Goal: Navigation & Orientation: Find specific page/section

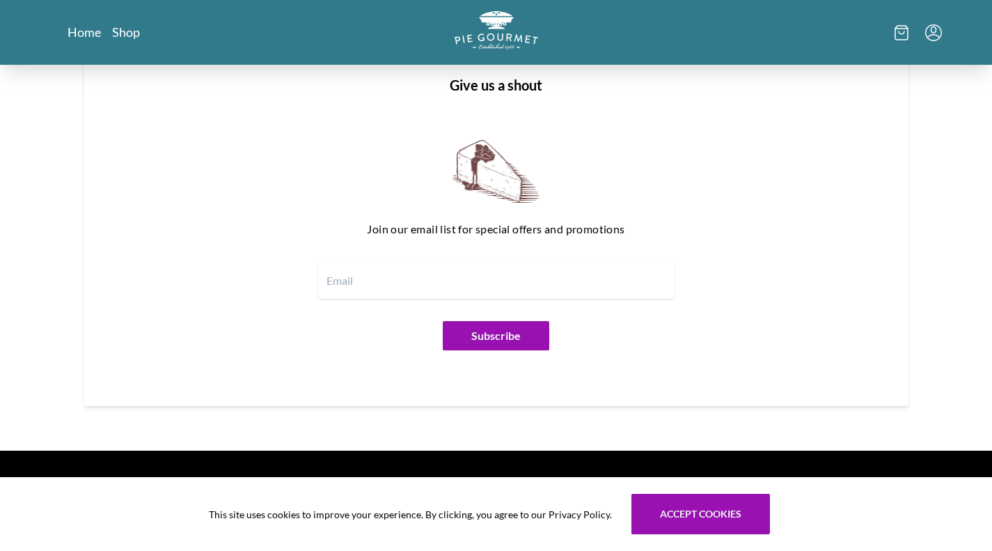
scroll to position [1667, 0]
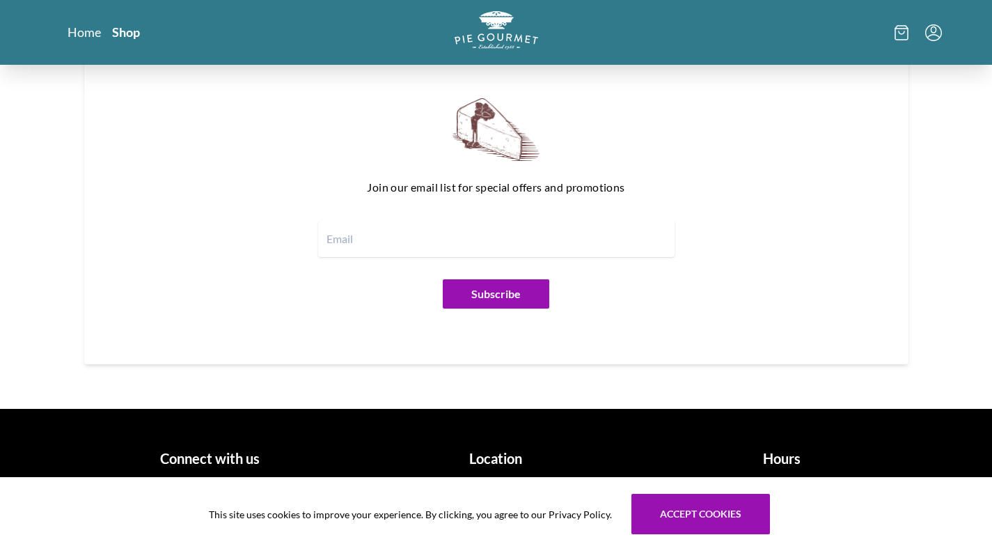
click at [125, 33] on link "Shop" at bounding box center [126, 32] width 28 height 17
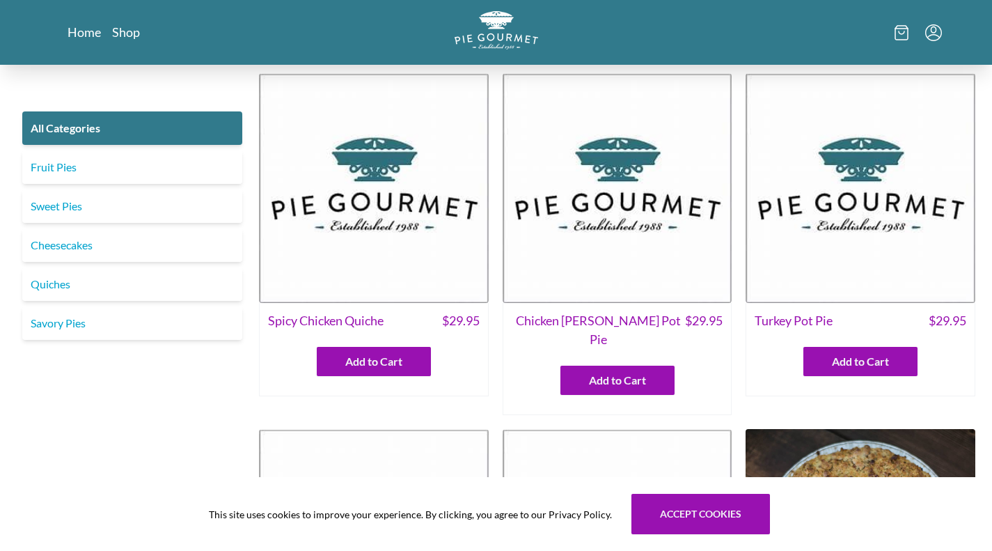
click at [69, 207] on link "Sweet Pies" at bounding box center [132, 205] width 220 height 33
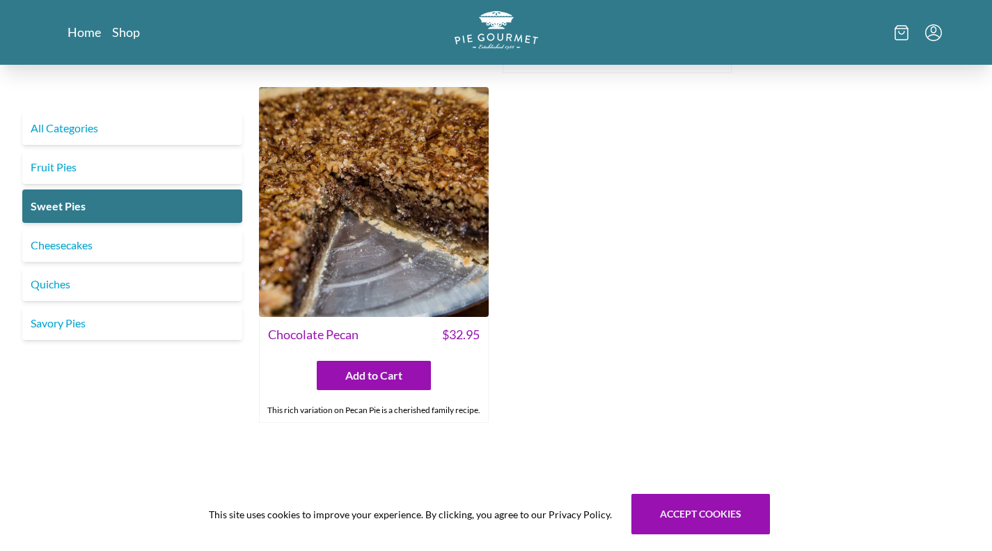
scroll to position [706, 0]
click at [83, 246] on link "Cheesecakes" at bounding box center [132, 244] width 220 height 33
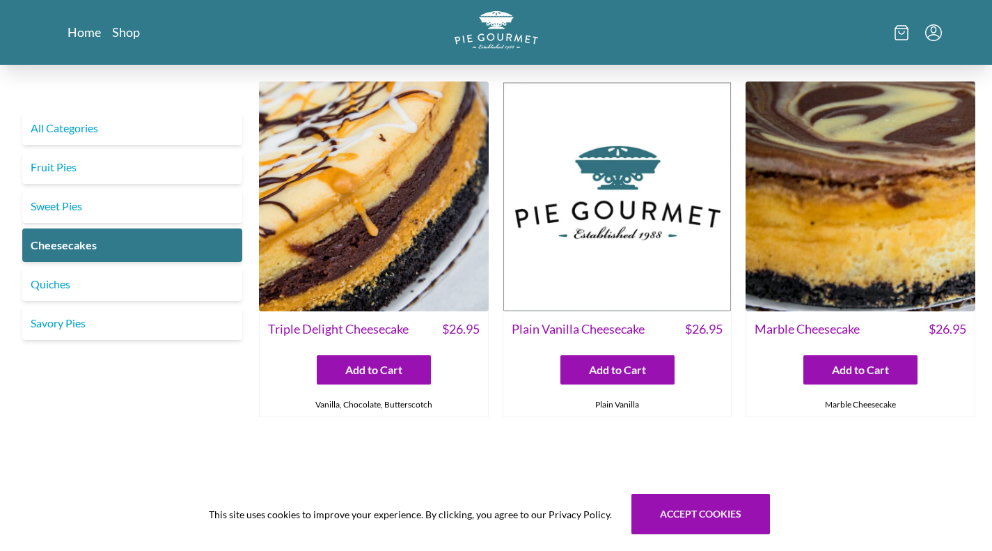
click at [61, 289] on link "Quiches" at bounding box center [132, 283] width 220 height 33
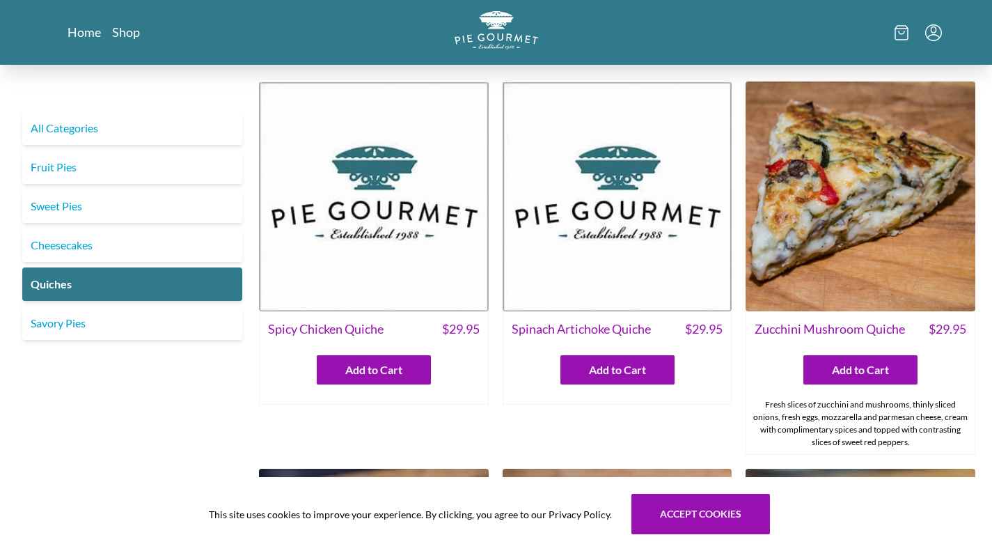
click at [56, 327] on link "Savory Pies" at bounding box center [132, 322] width 220 height 33
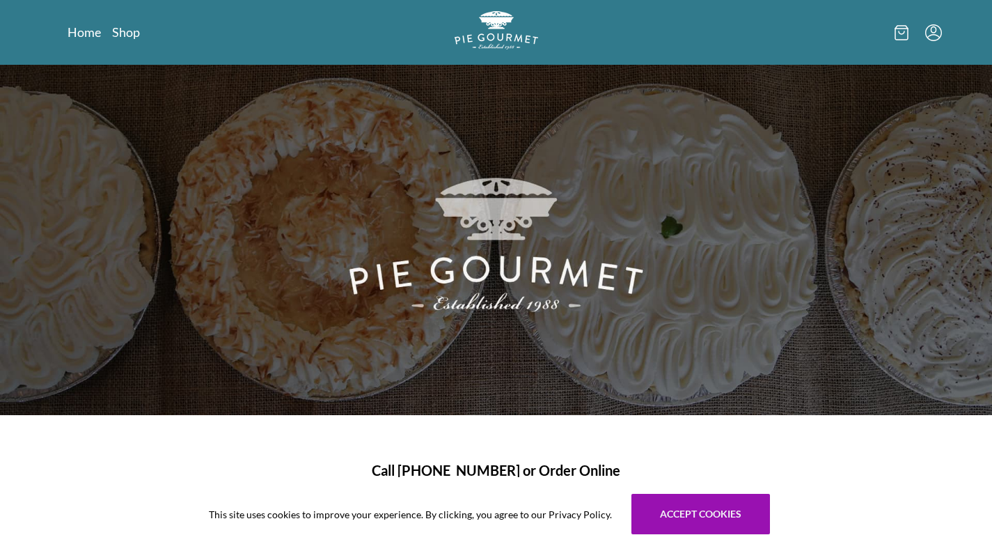
scroll to position [1068, 0]
